Goal: Task Accomplishment & Management: Manage account settings

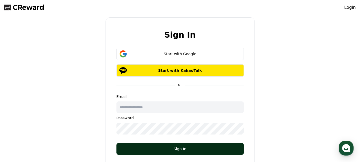
type input "**********"
drag, startPoint x: 153, startPoint y: 152, endPoint x: 143, endPoint y: 143, distance: 13.6
click at [153, 152] on button "Sign In" at bounding box center [179, 149] width 127 height 12
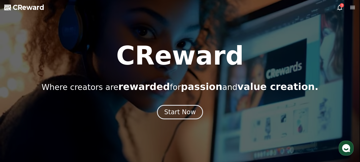
click at [342, 7] on icon at bounding box center [340, 7] width 6 height 6
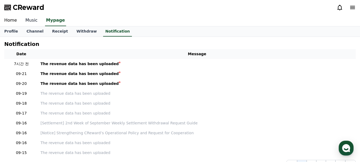
click at [29, 19] on link "Music" at bounding box center [31, 20] width 21 height 11
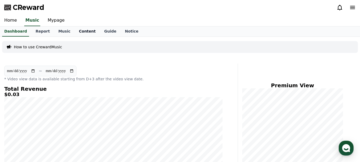
click at [75, 32] on link "Content" at bounding box center [87, 31] width 25 height 10
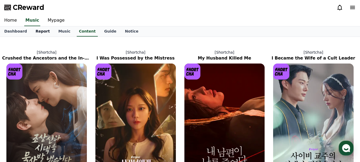
click at [38, 30] on link "Report" at bounding box center [42, 31] width 23 height 10
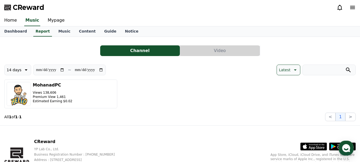
click at [213, 53] on button "Video" at bounding box center [220, 50] width 80 height 11
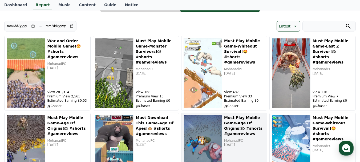
scroll to position [150, 0]
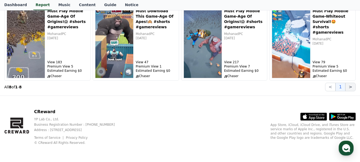
click at [349, 87] on button ">" at bounding box center [350, 87] width 10 height 9
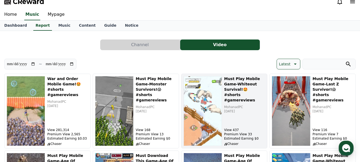
scroll to position [0, 0]
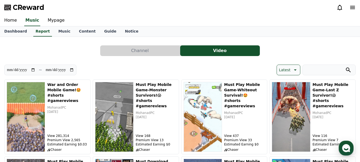
click at [353, 7] on icon at bounding box center [352, 7] width 5 height 3
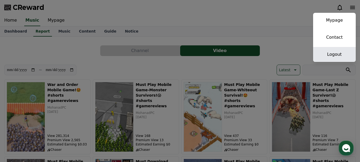
click at [339, 56] on link "Logout" at bounding box center [334, 54] width 43 height 15
